Goal: Information Seeking & Learning: Check status

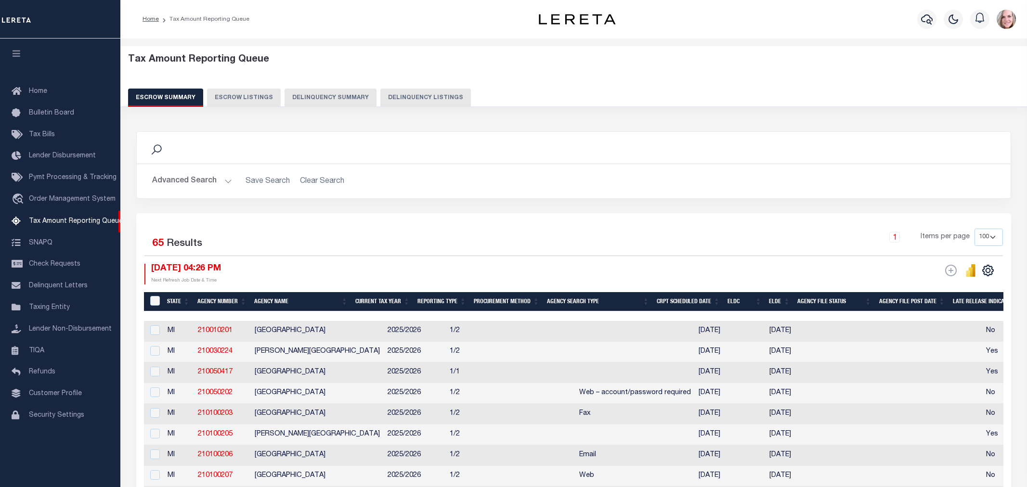
select select "MI"
select select "100"
select select "7"
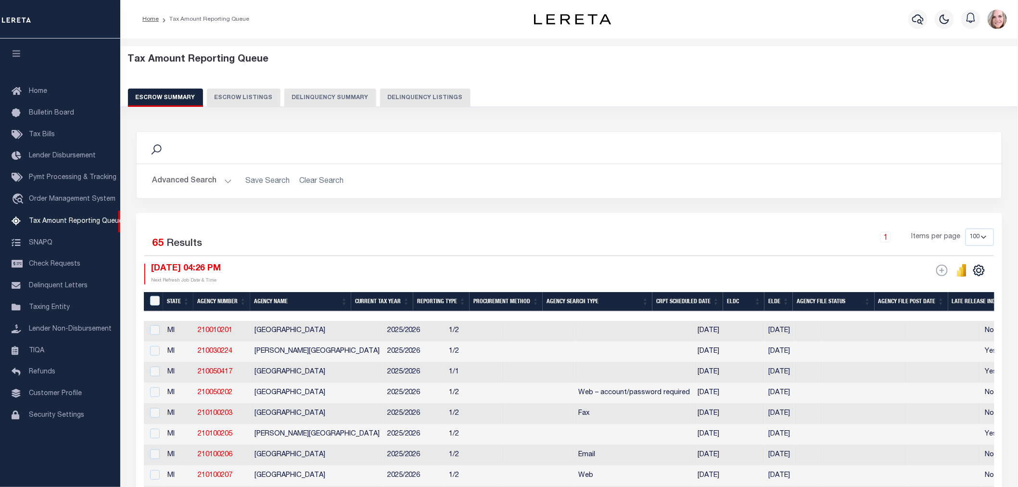
click at [180, 188] on button "Advanced Search" at bounding box center [192, 181] width 80 height 19
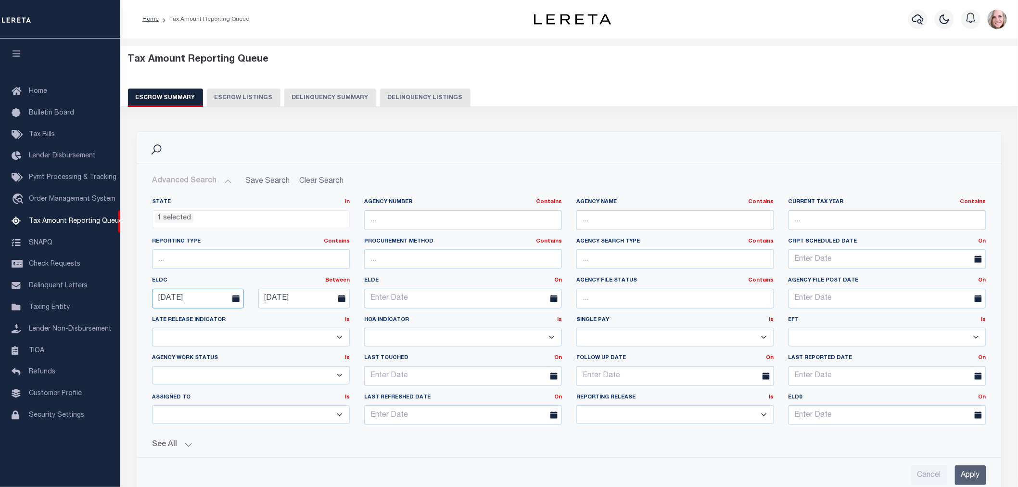
click at [206, 298] on input "09-01-2025" at bounding box center [198, 299] width 92 height 20
click at [165, 405] on span "17" at bounding box center [163, 408] width 19 height 19
type input "[DATE]"
click at [966, 469] on input "Apply" at bounding box center [970, 475] width 31 height 20
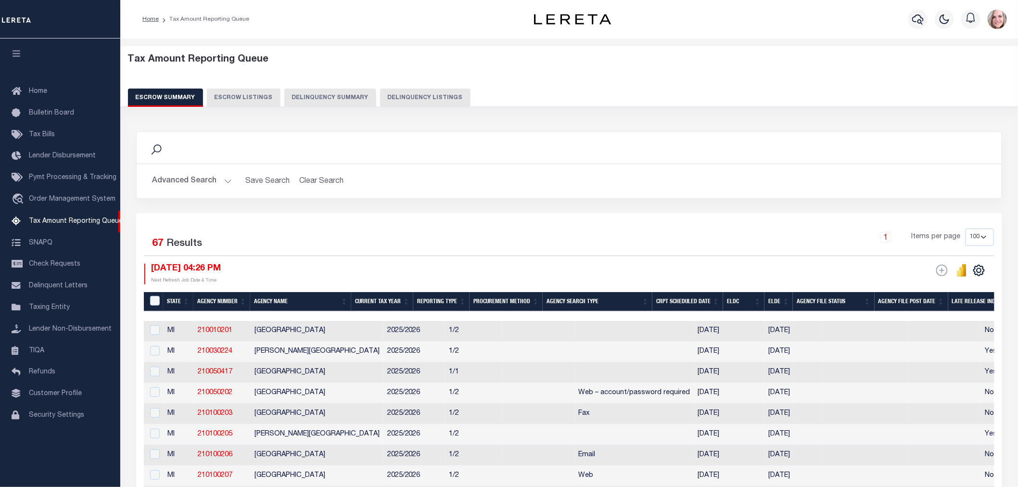
click at [177, 180] on button "Advanced Search" at bounding box center [192, 181] width 80 height 19
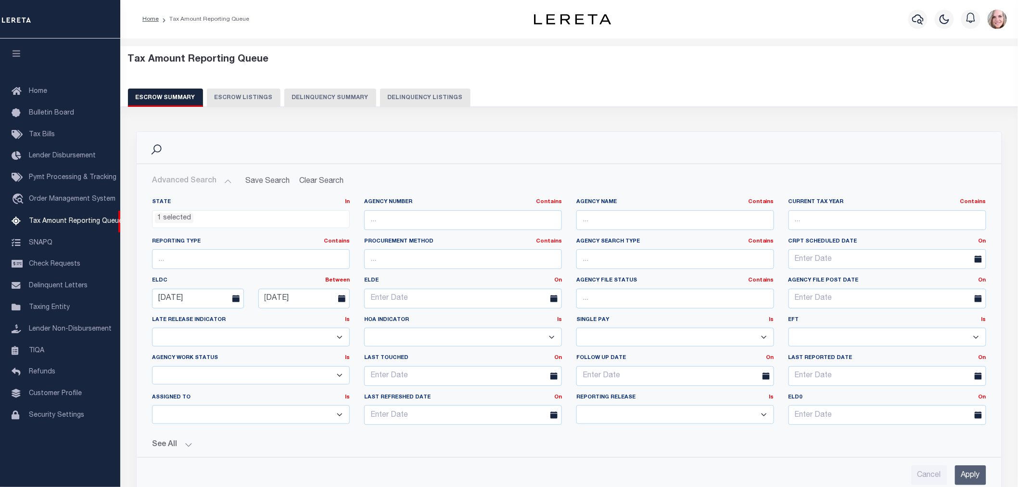
click at [198, 222] on ul "1 selected" at bounding box center [251, 217] width 197 height 13
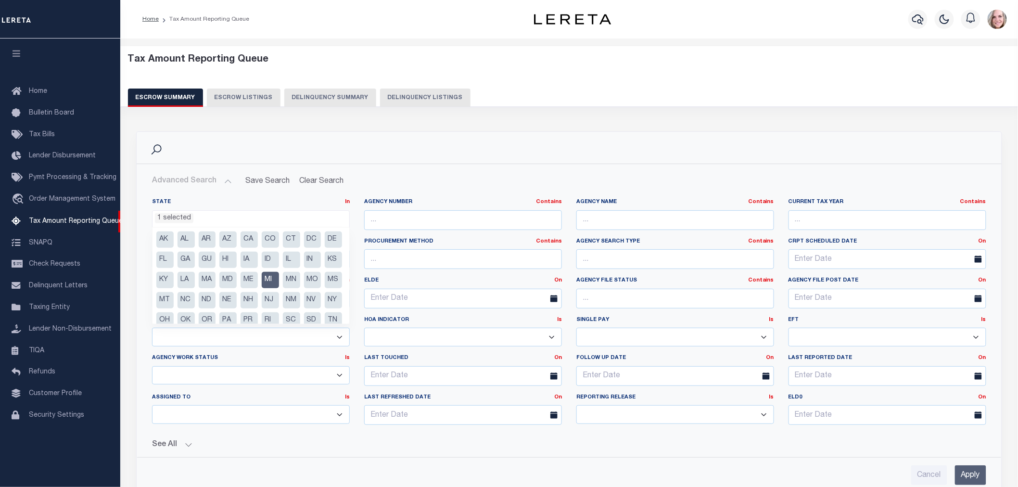
drag, startPoint x: 318, startPoint y: 280, endPoint x: 318, endPoint y: 310, distance: 30.3
click at [279, 280] on li "MI" at bounding box center [270, 280] width 17 height 16
click at [237, 314] on li "PA" at bounding box center [227, 320] width 17 height 16
select select "PA"
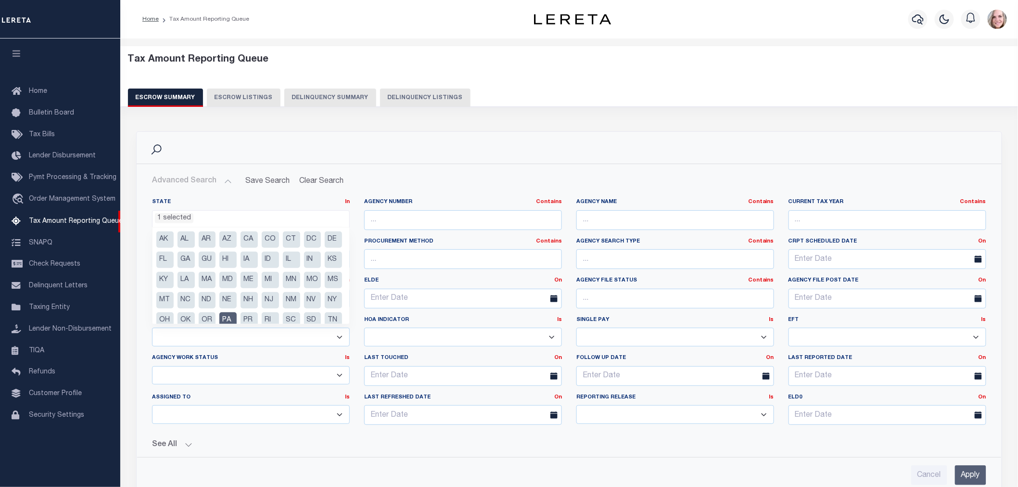
click at [966, 475] on input "Apply" at bounding box center [970, 475] width 31 height 20
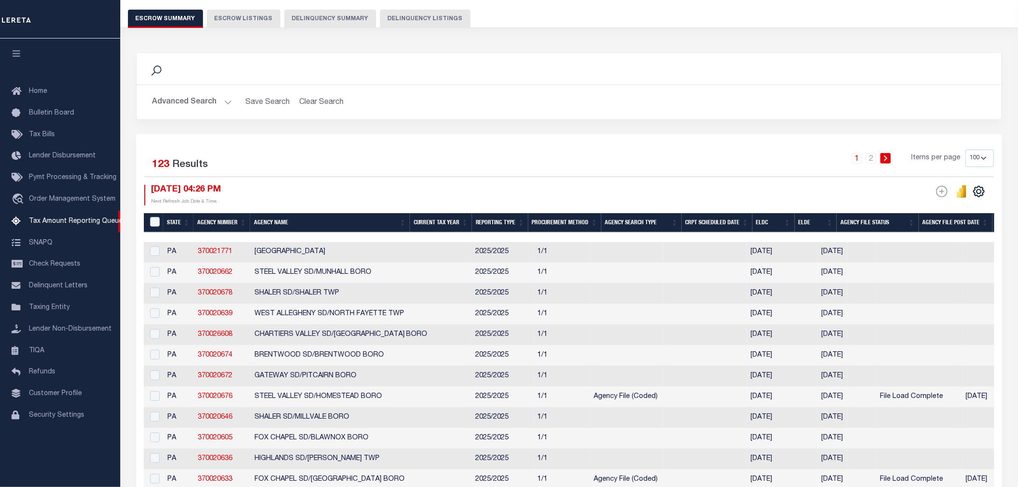
scroll to position [107, 0]
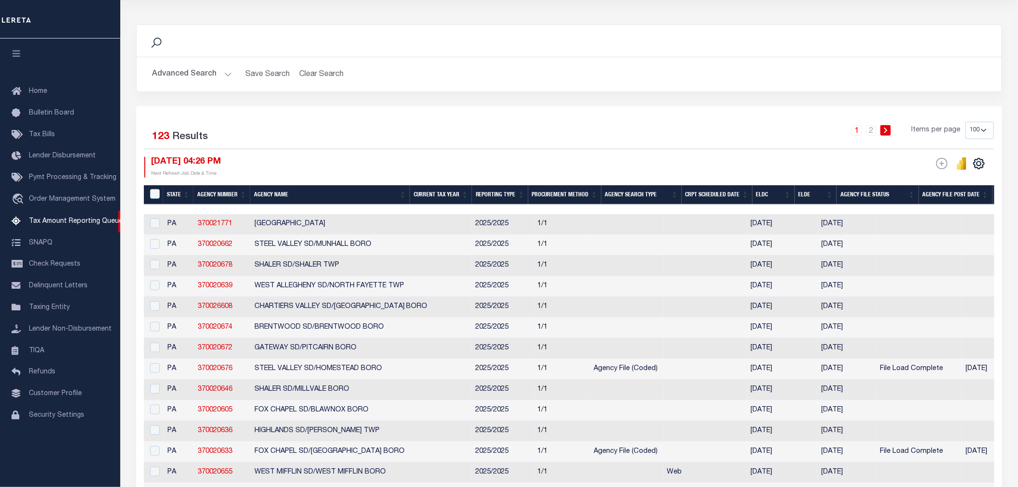
click at [219, 192] on th "Agency Number" at bounding box center [221, 195] width 57 height 20
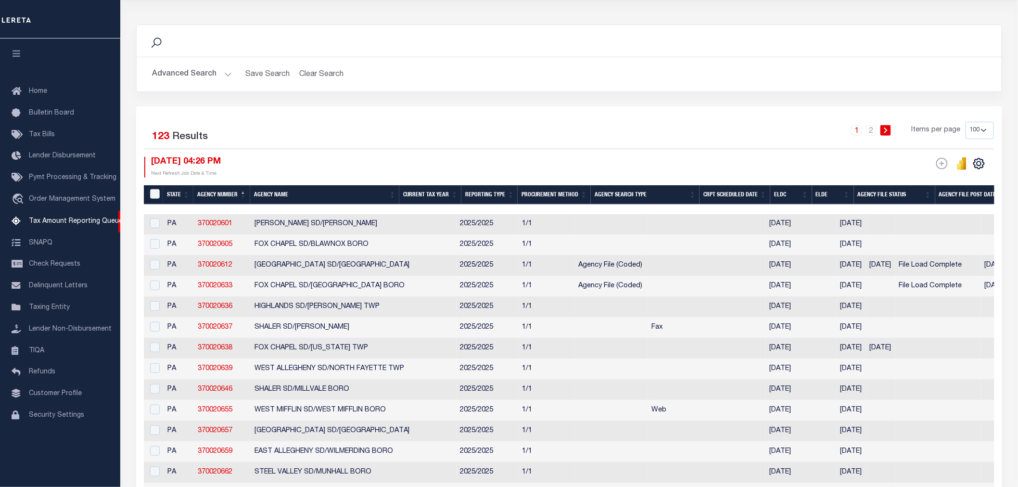
drag, startPoint x: 319, startPoint y: 208, endPoint x: 368, endPoint y: 209, distance: 49.6
click at [368, 209] on div at bounding box center [569, 210] width 851 height 10
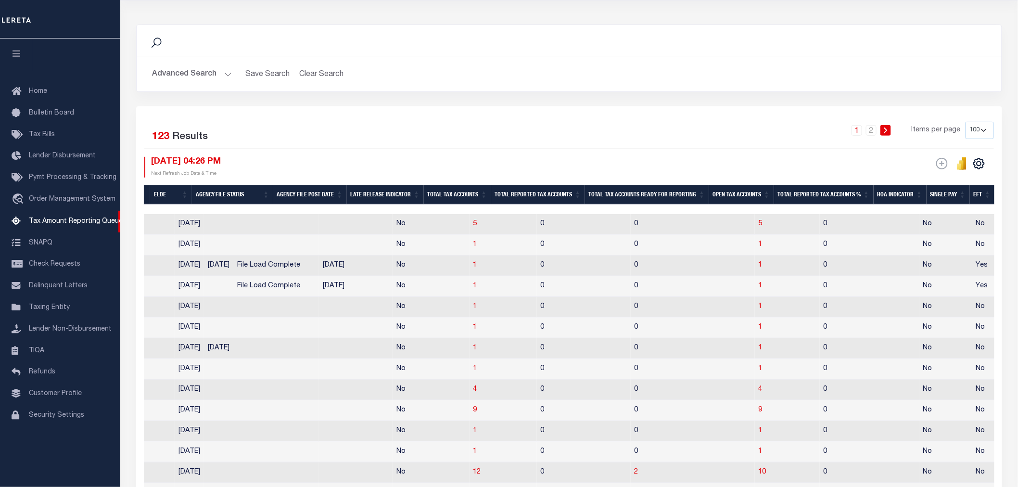
scroll to position [0, 0]
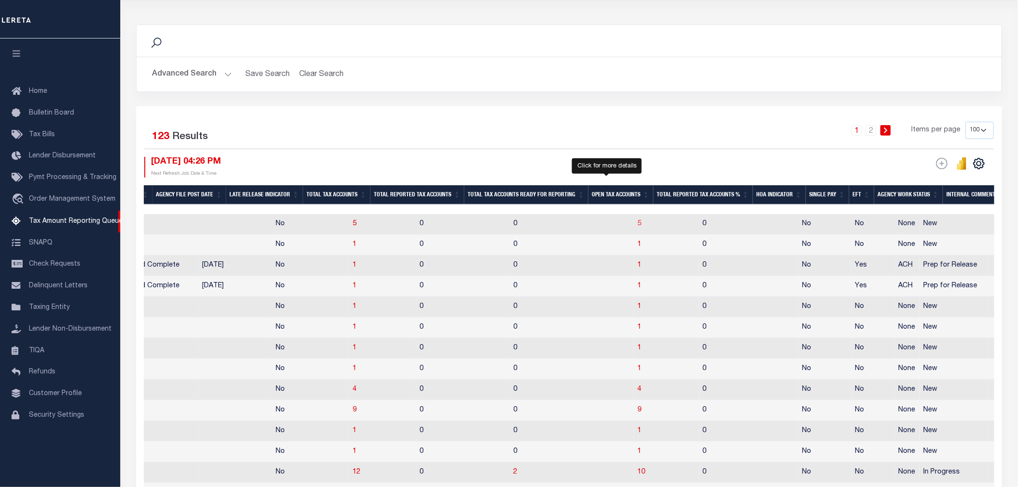
click at [638, 224] on span "5" at bounding box center [640, 223] width 4 height 7
select select "100"
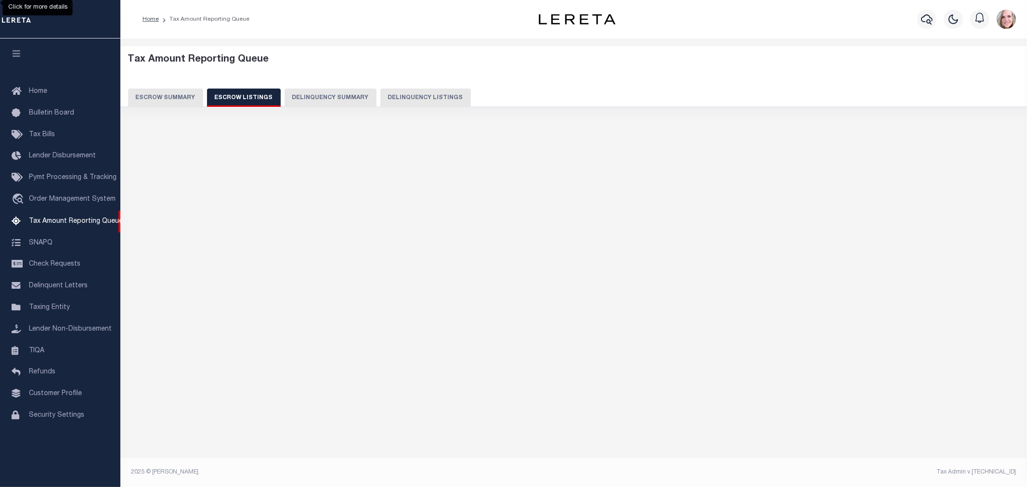
select select "100"
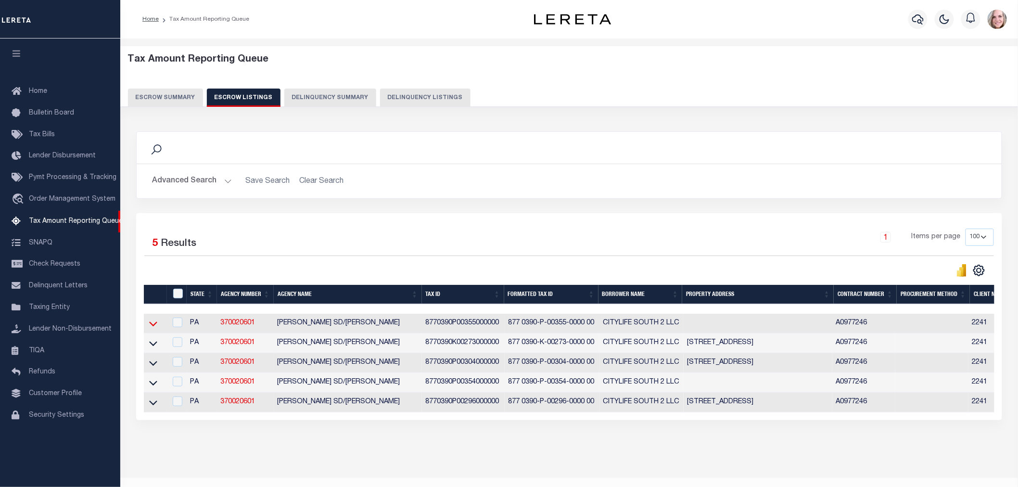
click at [154, 325] on icon at bounding box center [153, 324] width 8 height 10
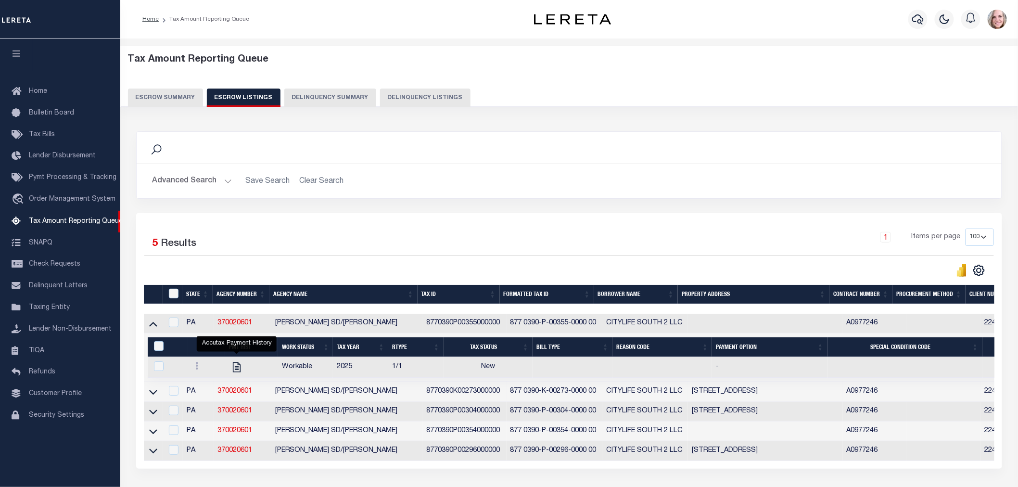
drag, startPoint x: 152, startPoint y: 394, endPoint x: 169, endPoint y: 385, distance: 18.9
click at [152, 394] on icon at bounding box center [153, 392] width 8 height 10
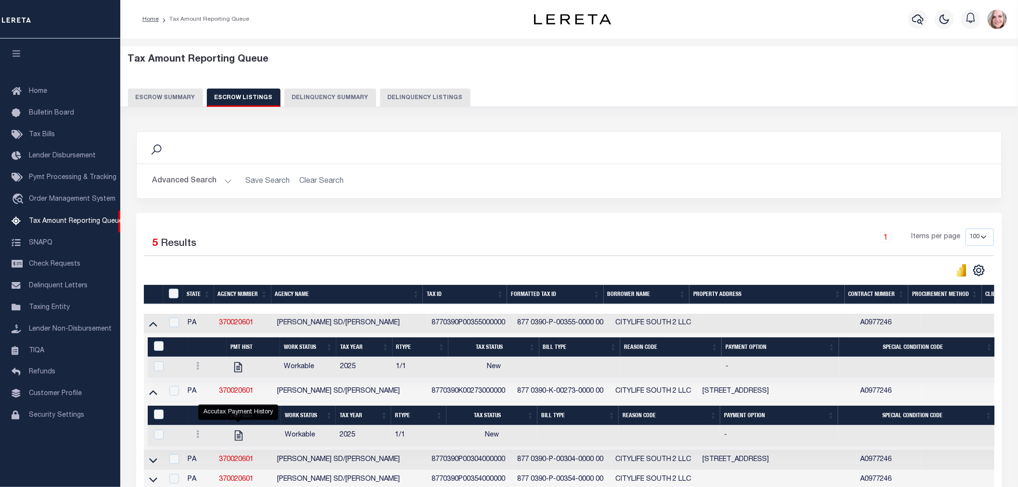
click at [161, 91] on button "Escrow Summary" at bounding box center [165, 98] width 75 height 18
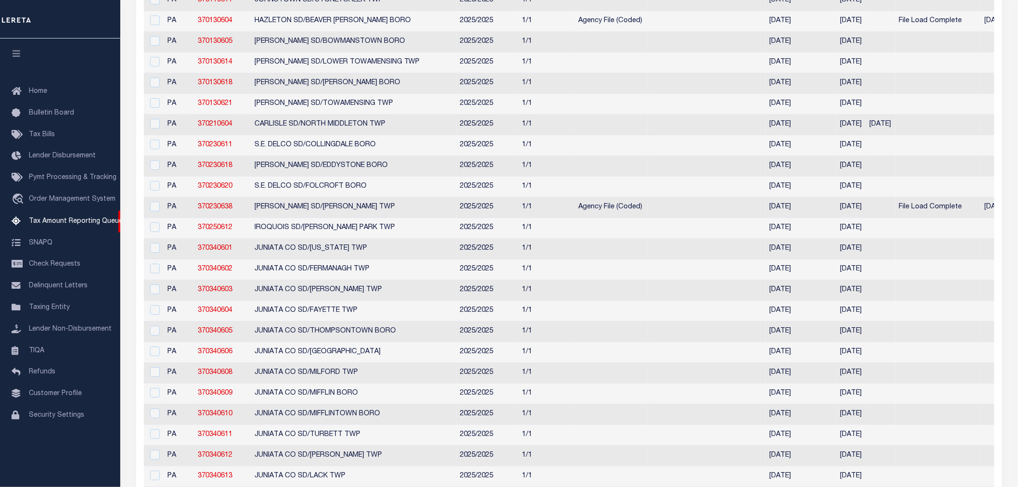
scroll to position [1230, 0]
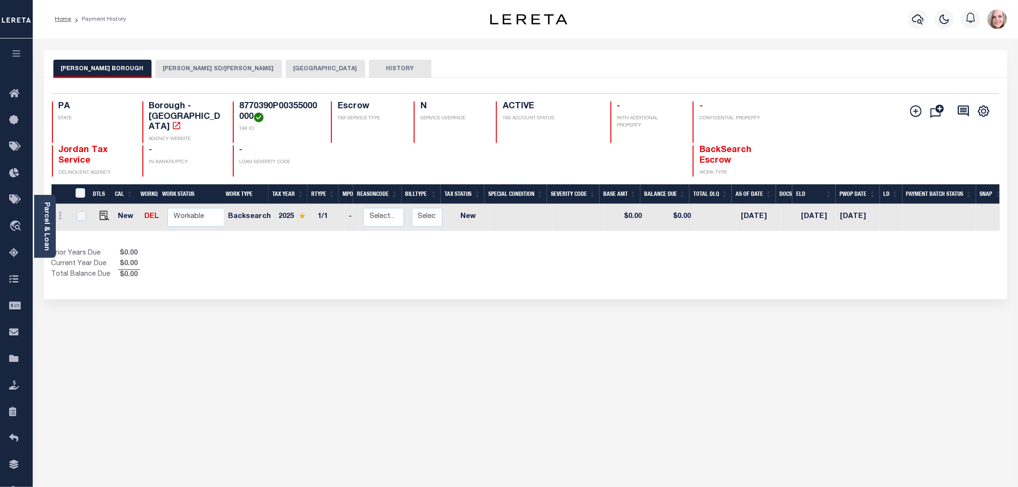
click at [50, 244] on div "Parcel & Loan" at bounding box center [45, 226] width 22 height 63
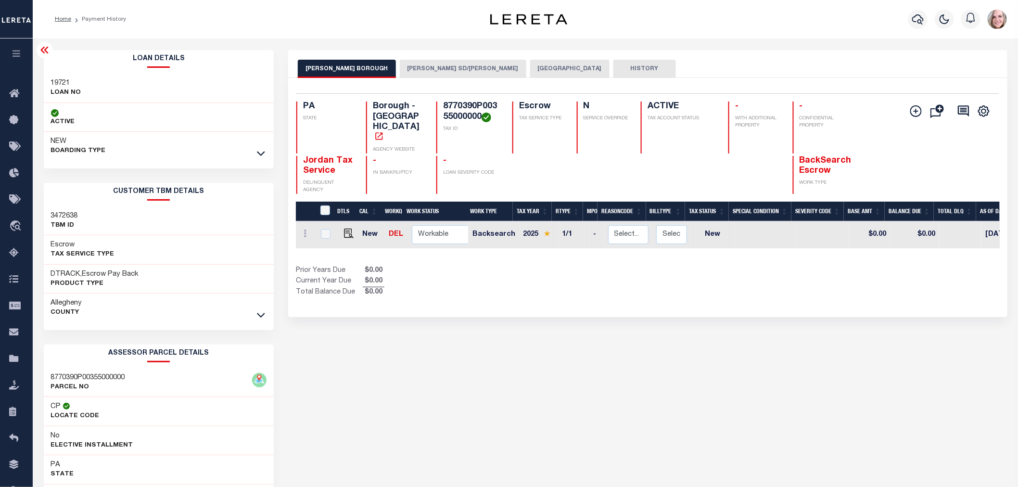
click at [435, 68] on button "[PERSON_NAME] SD/[PERSON_NAME]" at bounding box center [463, 69] width 127 height 18
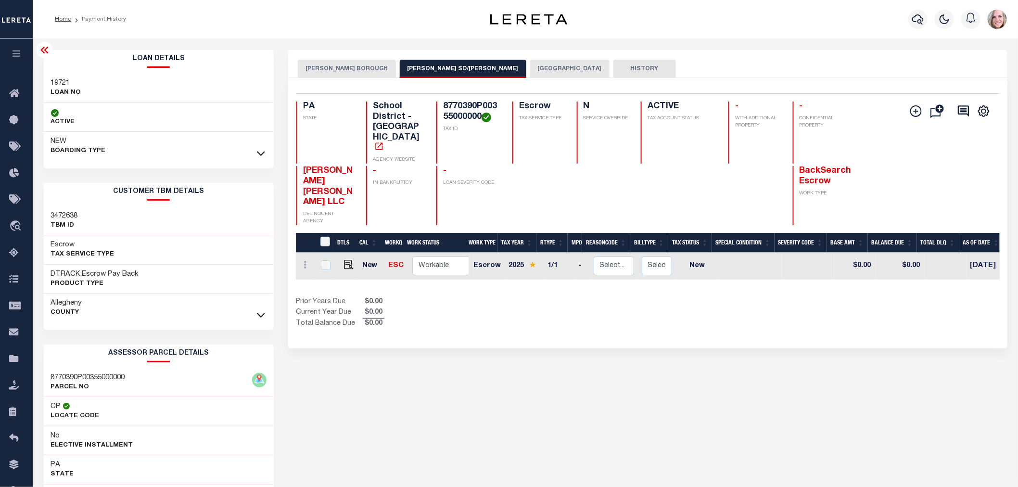
click at [353, 71] on button "BALDWIN BOROUGH" at bounding box center [347, 69] width 98 height 18
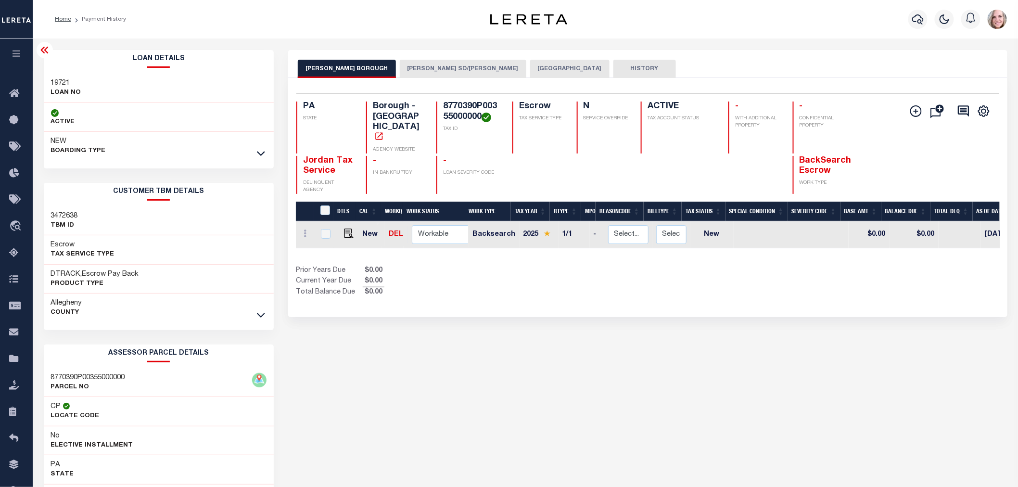
click at [437, 71] on button "BALDWIN-WHITEHALL SD/BALDWIN BORO" at bounding box center [463, 69] width 127 height 18
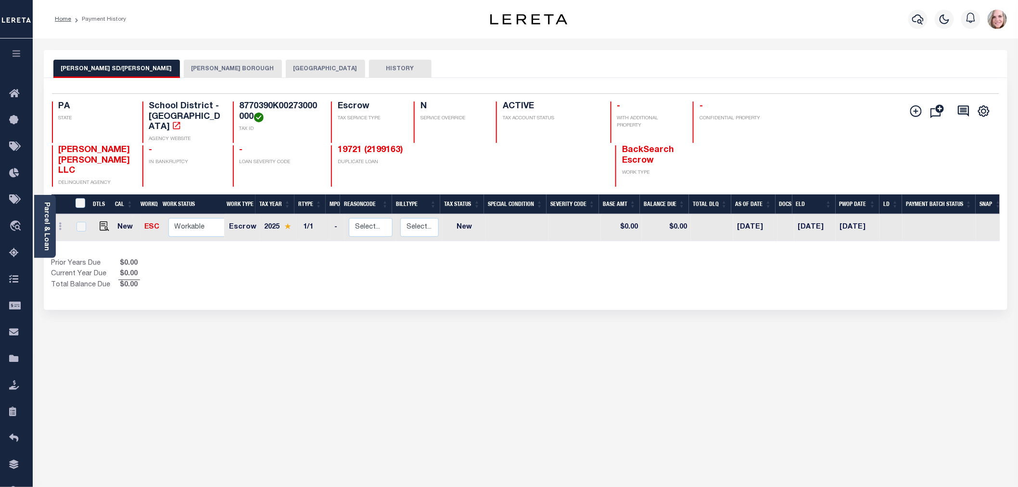
click at [45, 221] on link "Parcel & Loan" at bounding box center [46, 226] width 7 height 49
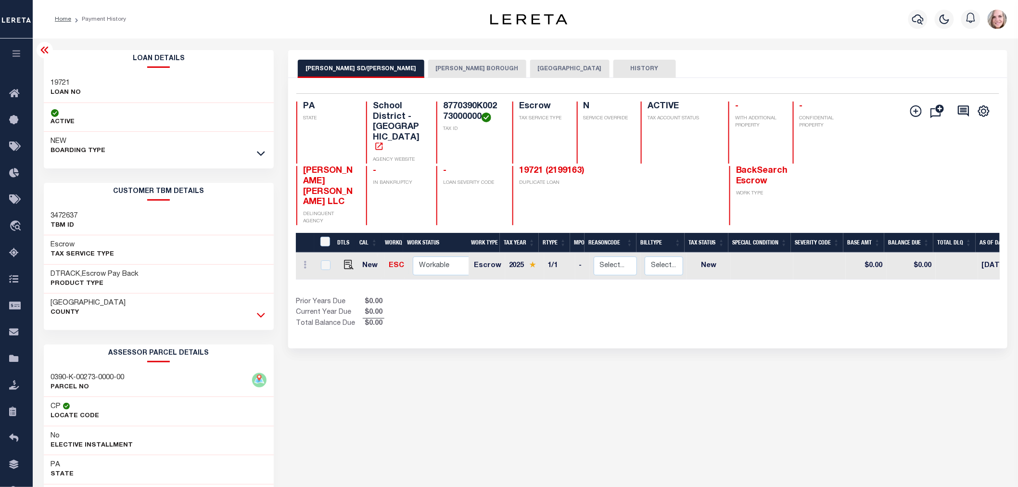
click at [261, 316] on icon at bounding box center [261, 315] width 8 height 10
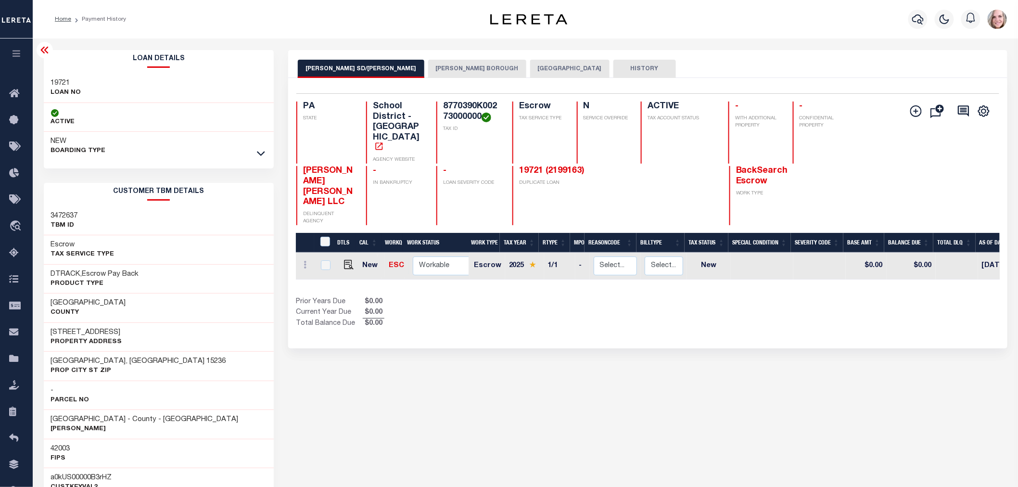
click at [496, 68] on button "[PERSON_NAME] BOROUGH" at bounding box center [477, 69] width 98 height 18
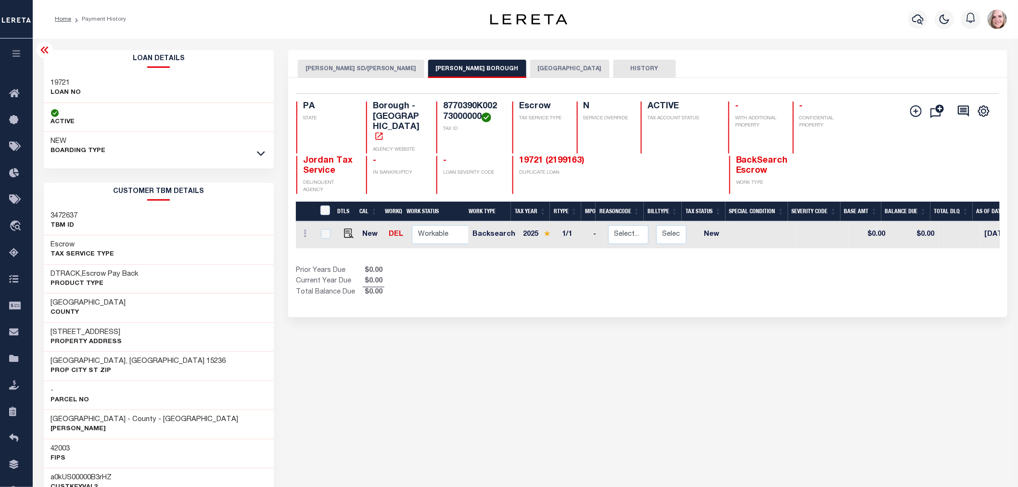
click at [257, 152] on icon at bounding box center [261, 153] width 8 height 10
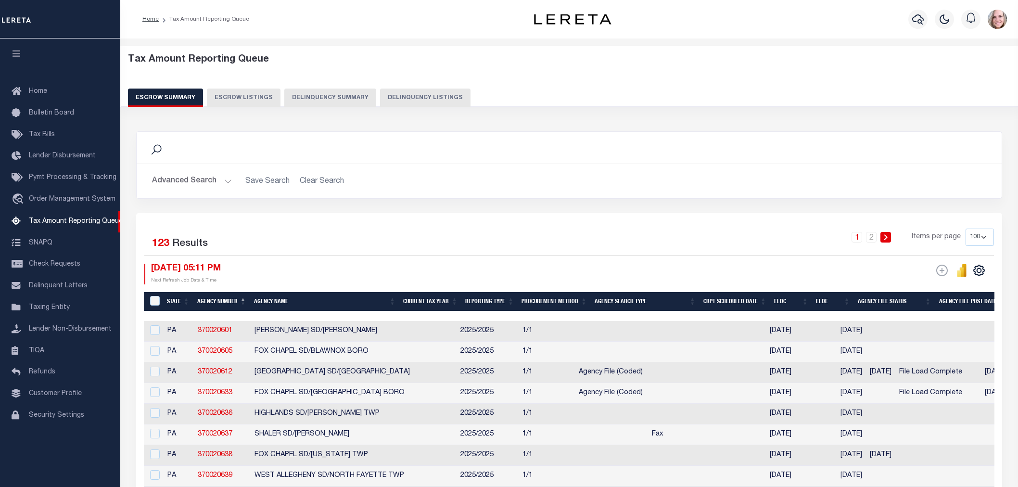
select select "100"
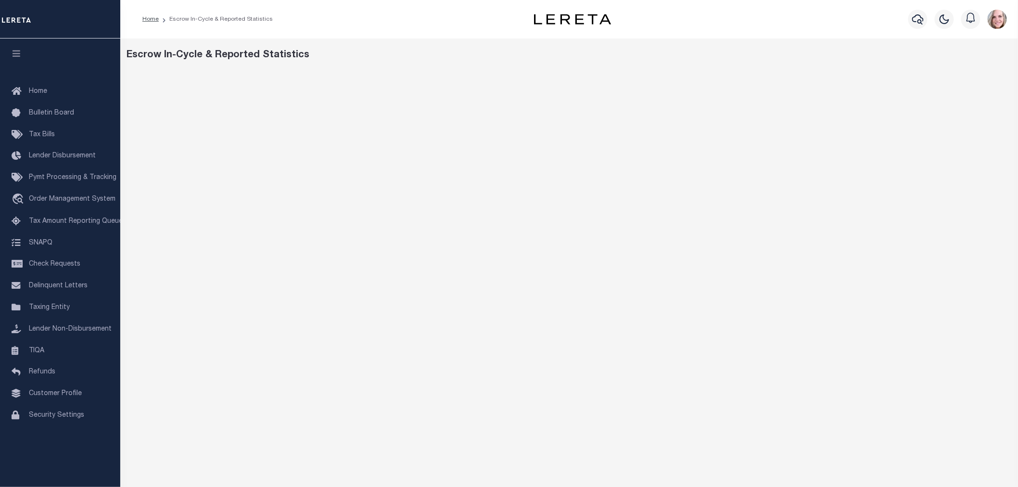
scroll to position [30, 0]
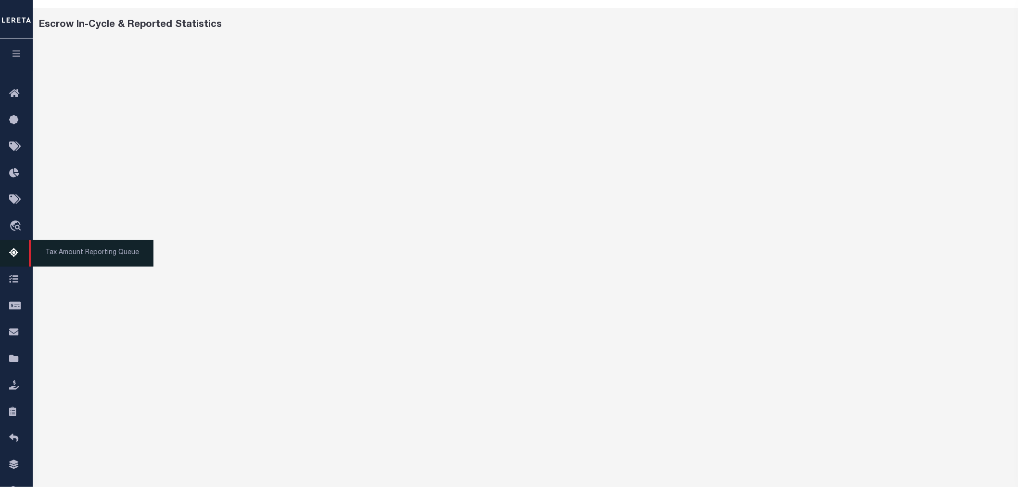
click at [65, 251] on span "Tax Amount Reporting Queue" at bounding box center [91, 253] width 125 height 26
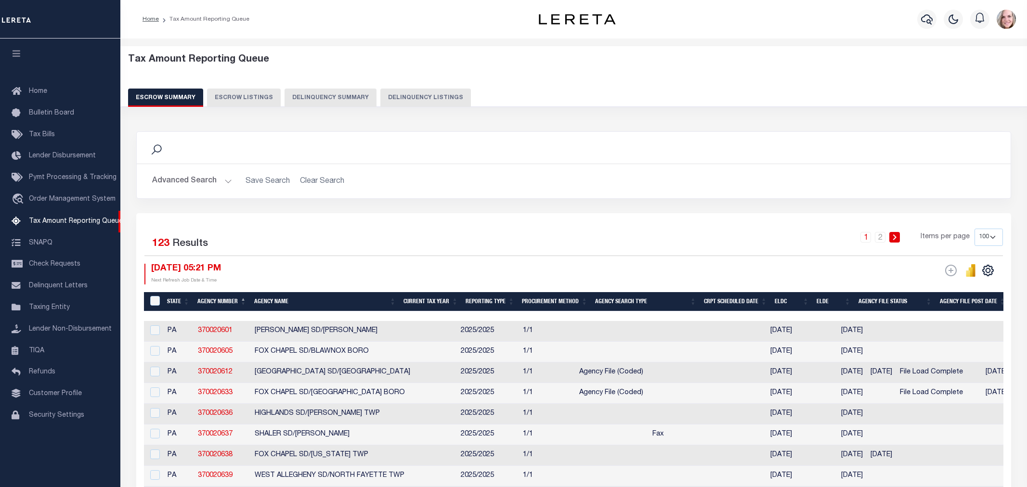
select select "PA"
select select "100"
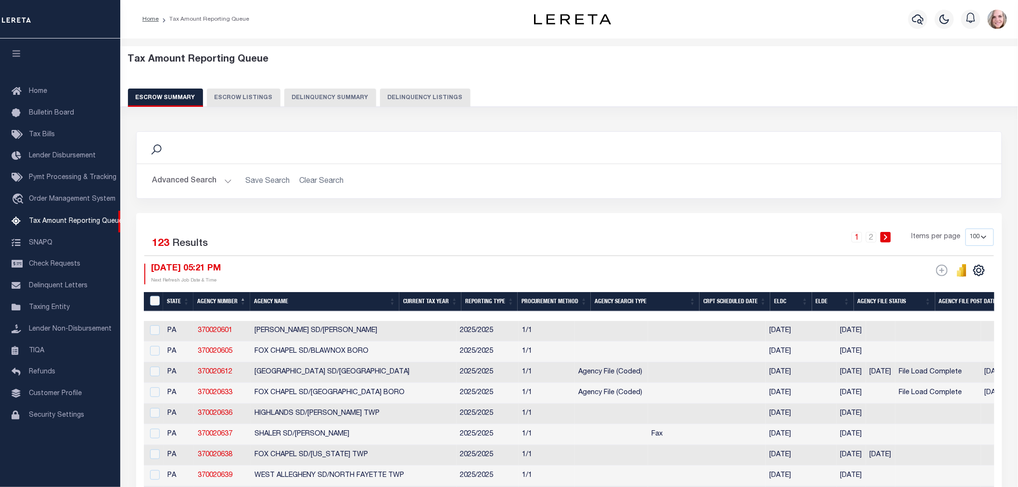
click at [159, 180] on button "Advanced Search" at bounding box center [192, 181] width 80 height 19
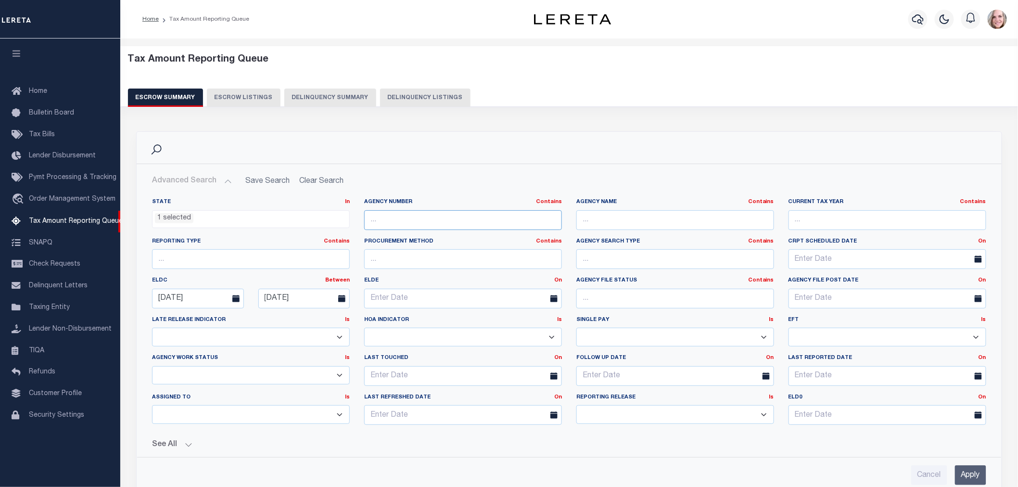
click at [406, 224] on input "text" at bounding box center [463, 220] width 198 height 20
click at [930, 475] on input "Cancel" at bounding box center [930, 475] width 36 height 20
checkbox input "true"
select select
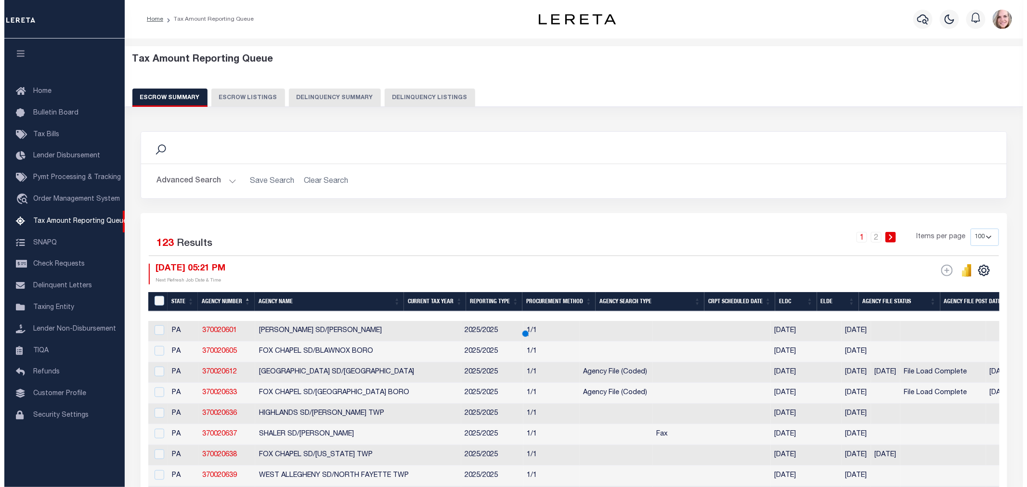
scroll to position [352, 0]
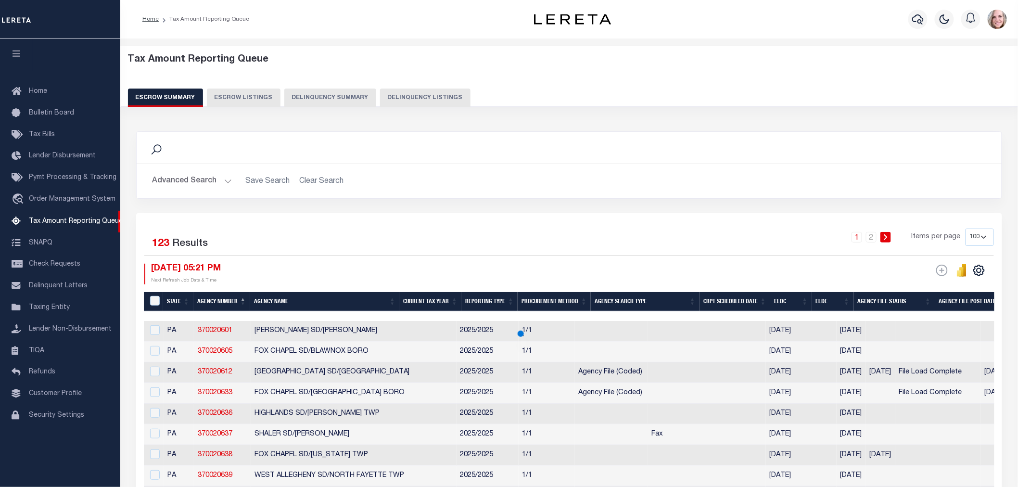
click at [201, 176] on button "Advanced Search" at bounding box center [192, 181] width 80 height 19
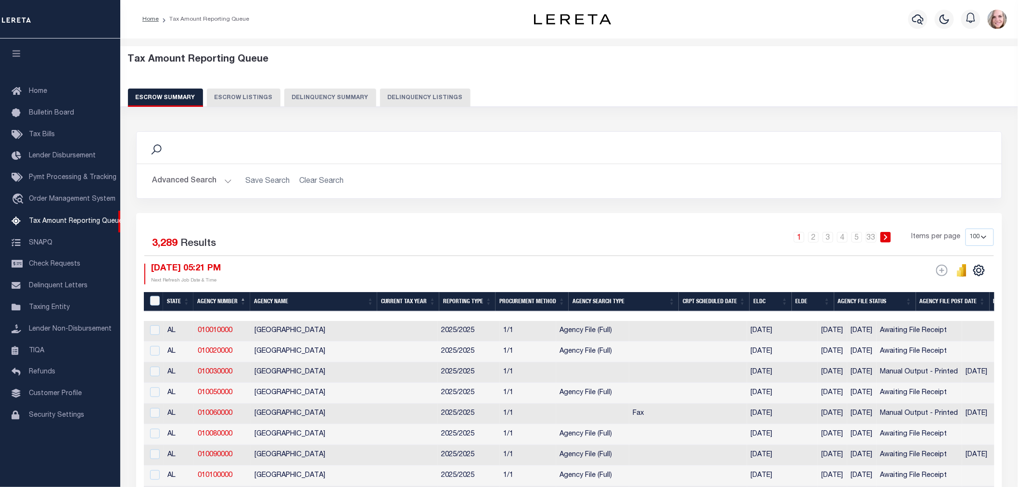
click at [167, 179] on button "Advanced Search" at bounding box center [192, 181] width 80 height 19
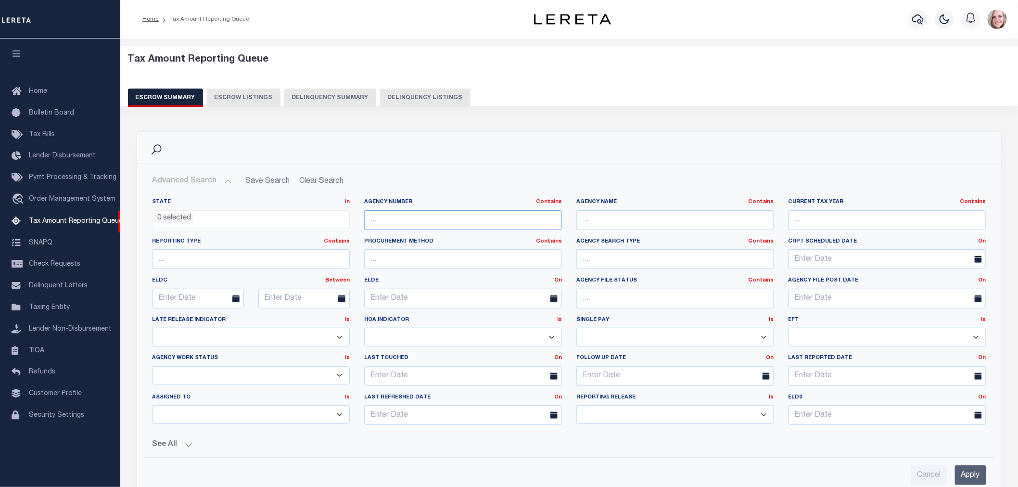
click at [397, 217] on input "text" at bounding box center [463, 220] width 198 height 20
type input "370020637"
drag, startPoint x: 976, startPoint y: 469, endPoint x: 969, endPoint y: 470, distance: 6.3
click at [976, 469] on input "Apply" at bounding box center [970, 475] width 31 height 20
click at [975, 470] on input "Apply" at bounding box center [970, 475] width 31 height 20
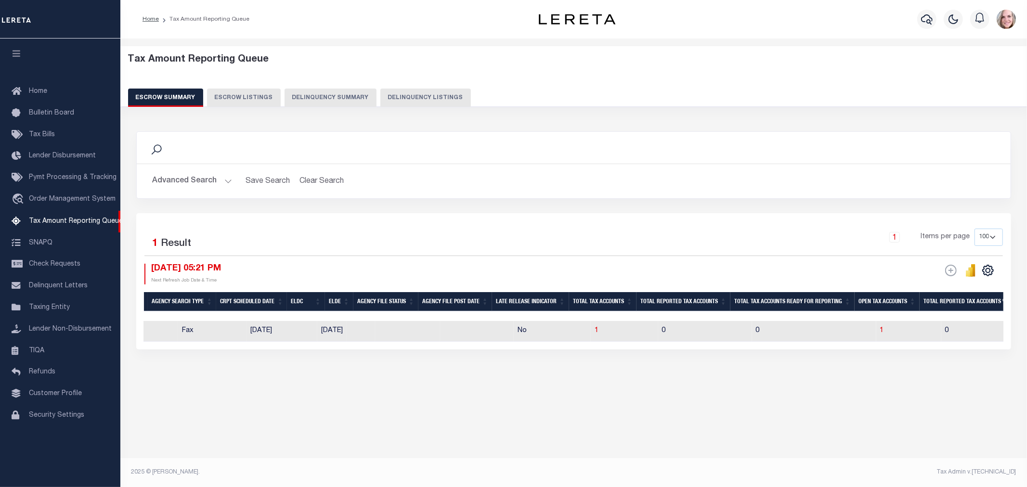
scroll to position [0, 462]
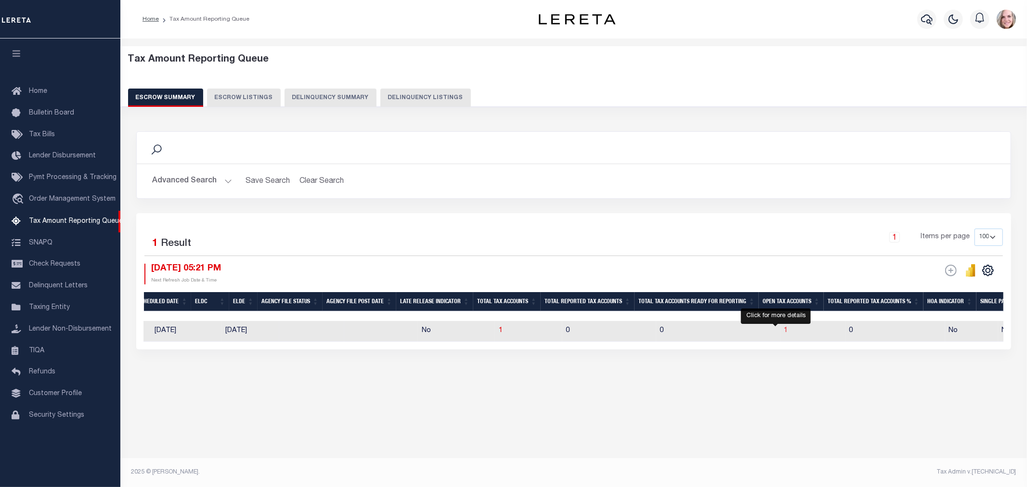
click at [784, 330] on span "1" at bounding box center [786, 330] width 4 height 7
select select "100"
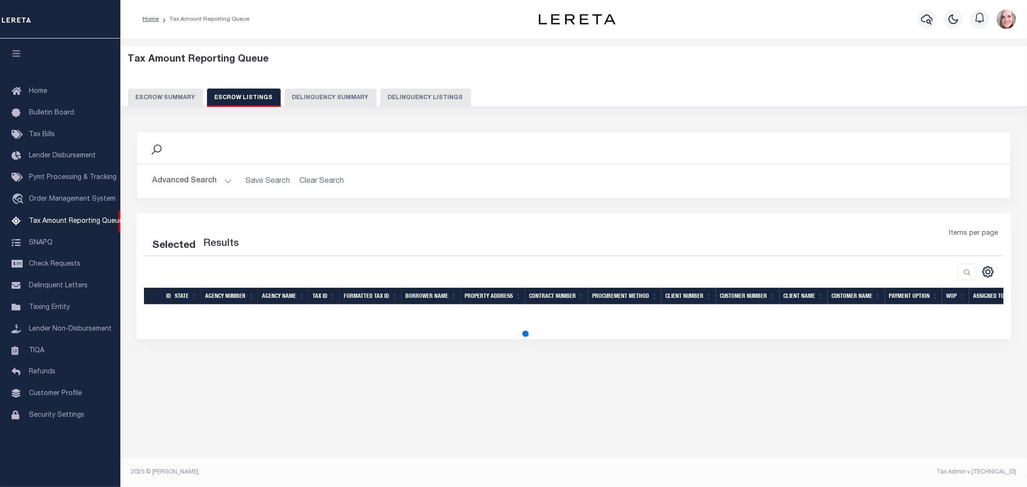
select select "100"
